Goal: Transaction & Acquisition: Purchase product/service

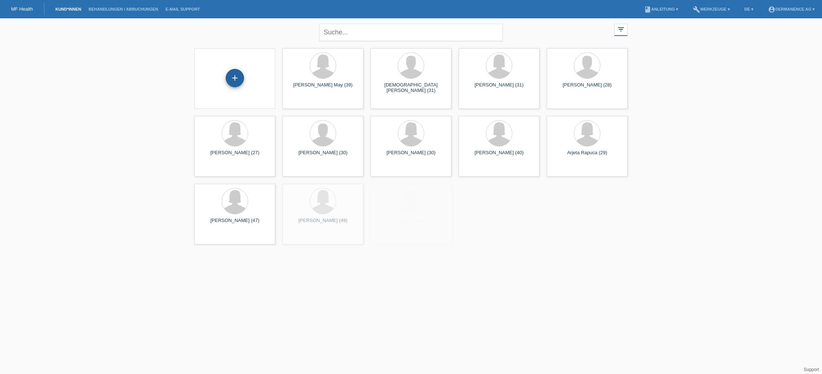
click at [238, 74] on div "+" at bounding box center [235, 78] width 18 height 12
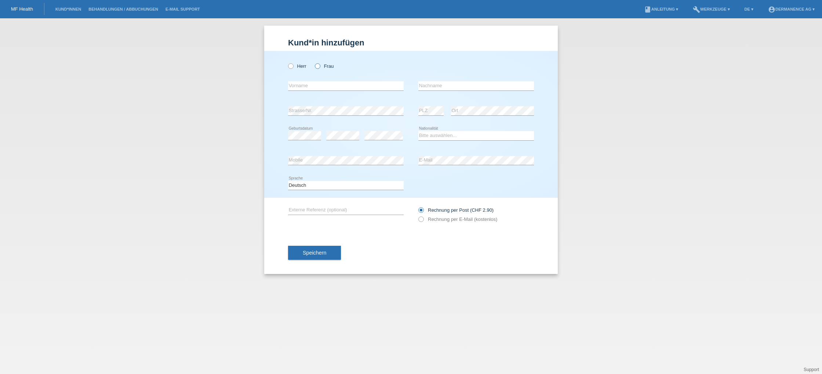
click at [314, 62] on icon at bounding box center [314, 62] width 0 height 0
click at [315, 67] on input "Frau" at bounding box center [317, 65] width 5 height 5
radio input "true"
click at [321, 84] on input "text" at bounding box center [346, 85] width 116 height 9
type input "é"
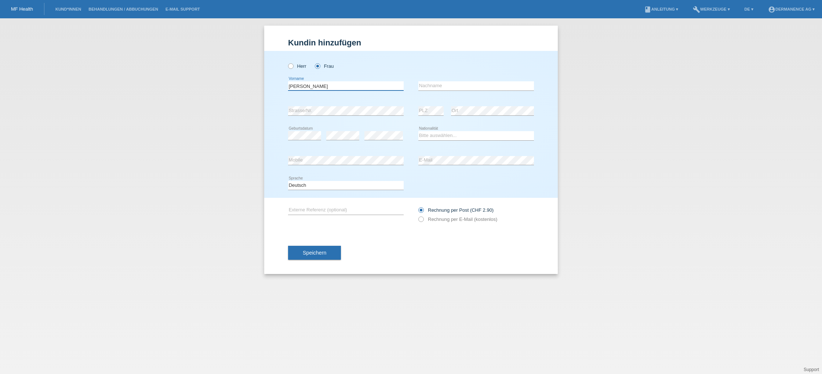
type input "Lucy"
click at [467, 89] on input "text" at bounding box center [476, 85] width 116 height 9
type input "Seedorff"
click at [449, 136] on select "Bitte auswählen... Schweiz Deutschland Liechtenstein Österreich ------------ Af…" at bounding box center [476, 135] width 116 height 9
select select "CH"
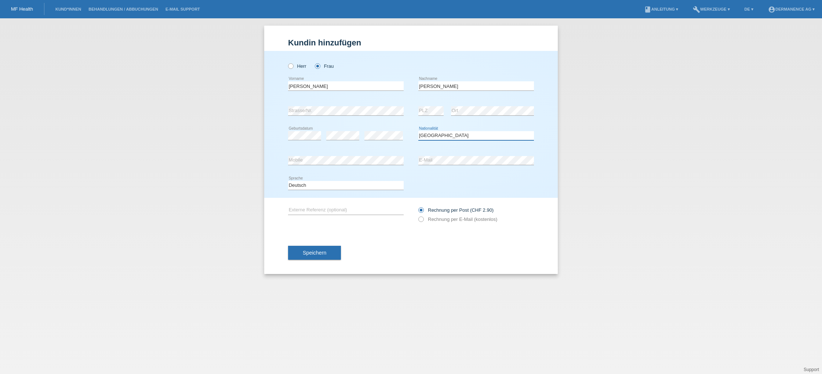
click at [418, 132] on select "Bitte auswählen... Schweiz Deutschland Liechtenstein Österreich ------------ Af…" at bounding box center [476, 135] width 116 height 9
click at [328, 209] on input "text" at bounding box center [346, 210] width 116 height 9
type input "Haarlalser Achseln und Bikini"
drag, startPoint x: 429, startPoint y: 221, endPoint x: 354, endPoint y: 241, distance: 77.3
click at [429, 221] on label "Rechnung per E-Mail (kostenlos)" at bounding box center [457, 220] width 79 height 6
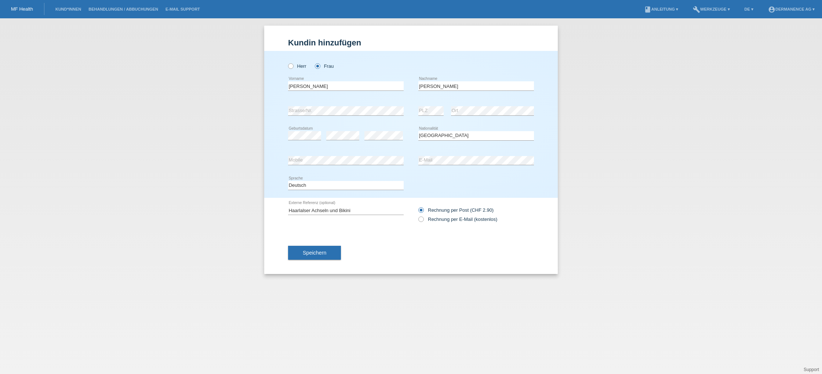
click at [423, 221] on input "Rechnung per E-Mail (kostenlos)" at bounding box center [420, 221] width 5 height 9
radio input "true"
click at [297, 253] on button "Speichern" at bounding box center [314, 253] width 53 height 14
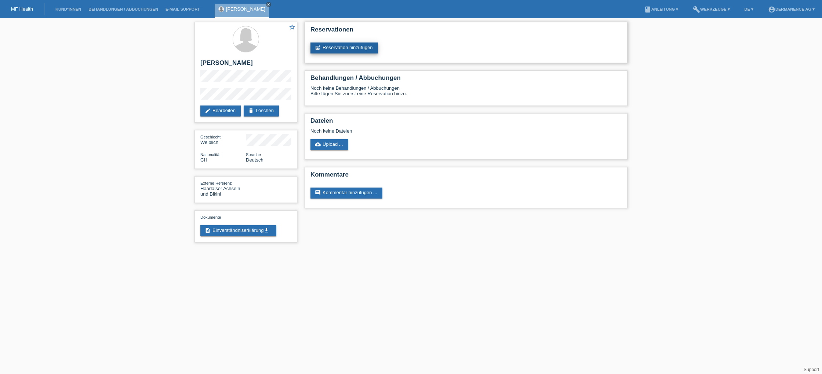
click at [325, 47] on link "post_add Reservation hinzufügen" at bounding box center [343, 48] width 67 height 11
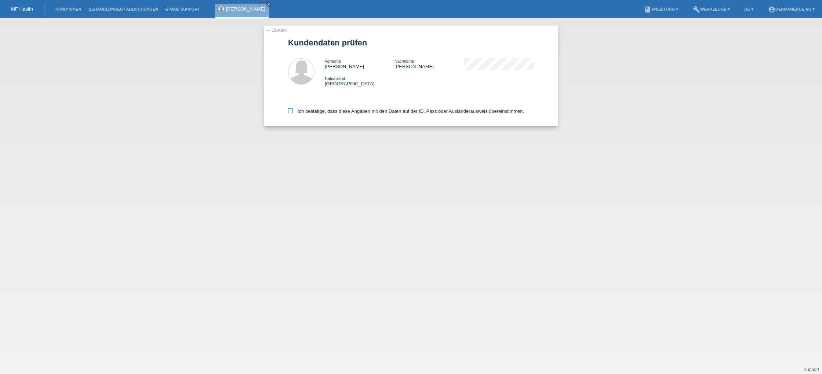
click at [290, 112] on icon at bounding box center [290, 111] width 5 height 5
click at [290, 112] on input "Ich bestätige, dass diese Angaben mit den Daten auf der ID, Pass oder Ausländer…" at bounding box center [290, 111] width 5 height 5
checkbox input "true"
click at [327, 114] on label "Ich bestätige, dass diese Angaben mit den Daten auf der ID, Pass oder Ausländer…" at bounding box center [406, 112] width 236 height 6
click at [328, 113] on label "Ich bestätige, dass diese Angaben mit den Daten auf der ID, Pass oder Ausländer…" at bounding box center [406, 112] width 236 height 6
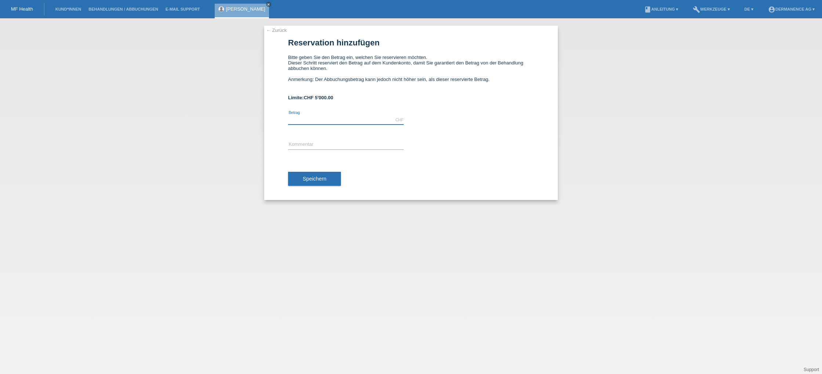
click at [321, 121] on input "text" at bounding box center [346, 120] width 116 height 9
type input "500.00"
click at [322, 147] on input "text" at bounding box center [346, 144] width 116 height 9
type input "A"
type input "Haarlaser Bikini und Achseln"
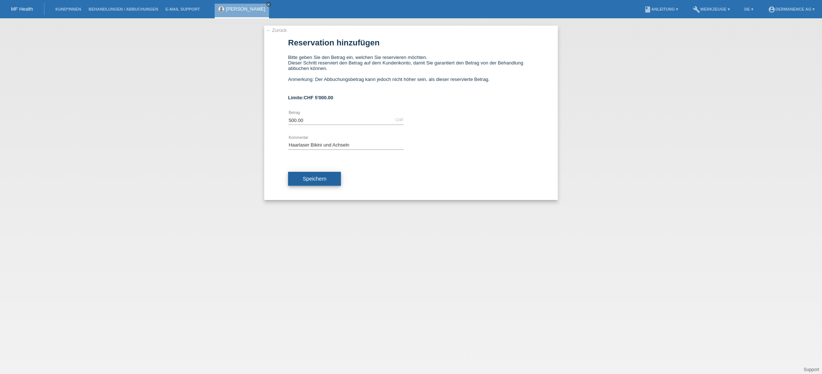
click at [300, 189] on div "Speichern" at bounding box center [411, 179] width 246 height 43
click at [301, 186] on button "Speichern" at bounding box center [314, 179] width 53 height 14
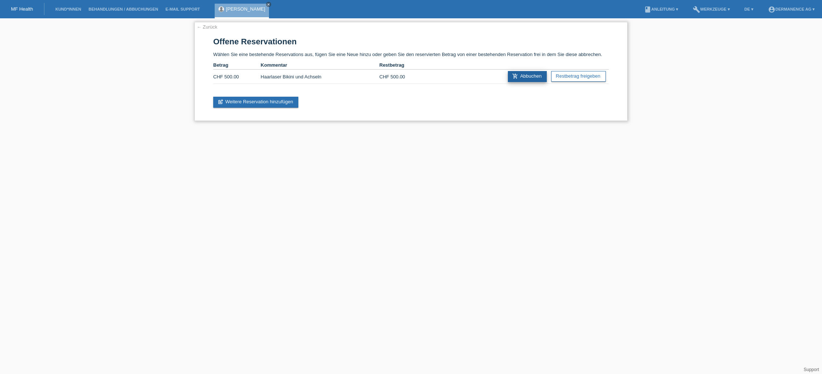
click at [533, 79] on link "add_shopping_cart Abbuchen" at bounding box center [527, 76] width 39 height 11
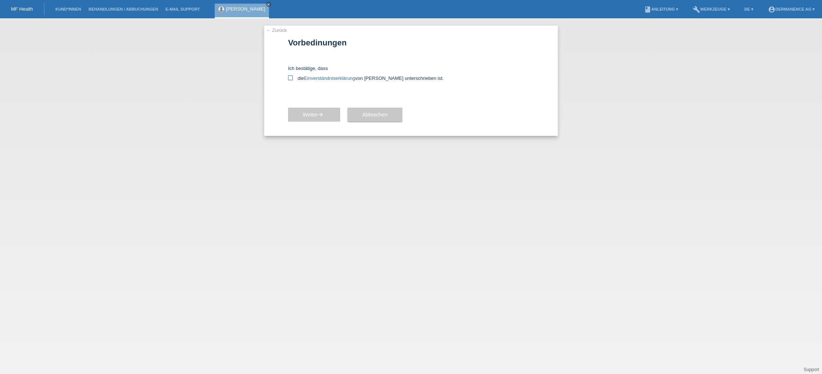
drag, startPoint x: 292, startPoint y: 78, endPoint x: 313, endPoint y: 80, distance: 20.6
click at [294, 78] on label "die Einverständniserklärung von der Kundin unterschrieben ist." at bounding box center [411, 79] width 246 height 6
drag, startPoint x: 290, startPoint y: 78, endPoint x: 300, endPoint y: 78, distance: 9.9
click at [290, 79] on icon at bounding box center [290, 78] width 5 height 5
click at [290, 79] on input "die Einverständniserklärung von der Kundin unterschrieben ist." at bounding box center [290, 78] width 5 height 5
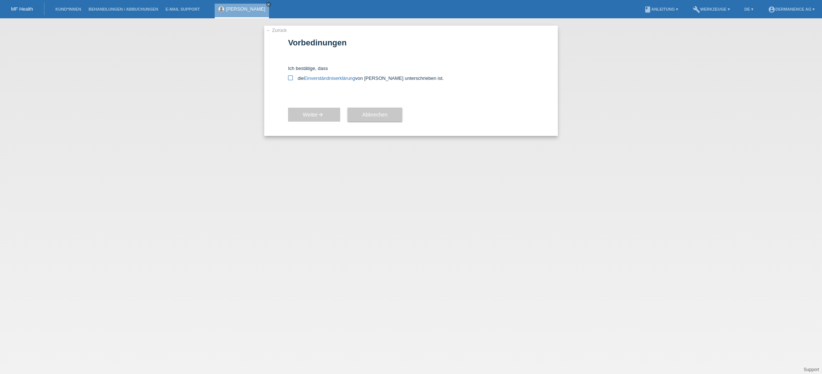
checkbox input "true"
click at [315, 78] on link "Einverständniserklärung" at bounding box center [329, 79] width 51 height 6
click at [322, 78] on link "Einverständniserklärung" at bounding box center [329, 79] width 51 height 6
click at [312, 118] on span "Weiter arrow_forward" at bounding box center [314, 115] width 23 height 6
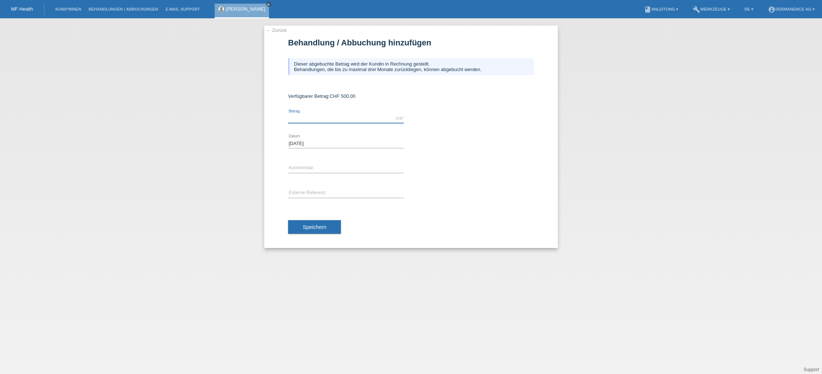
click at [319, 120] on input "text" at bounding box center [346, 118] width 116 height 9
type input "500.00"
click at [333, 167] on input "text" at bounding box center [346, 168] width 116 height 9
type input "Haarlaser Achseln und Bikini"
click at [363, 194] on input "text" at bounding box center [346, 193] width 116 height 9
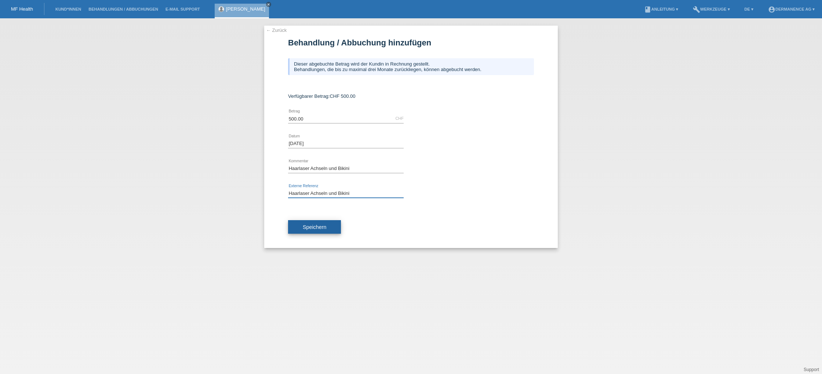
type input "Haarlaser Achseln und Bikini"
click at [325, 229] on span "Speichern" at bounding box center [314, 227] width 23 height 6
